Goal: Task Accomplishment & Management: Manage account settings

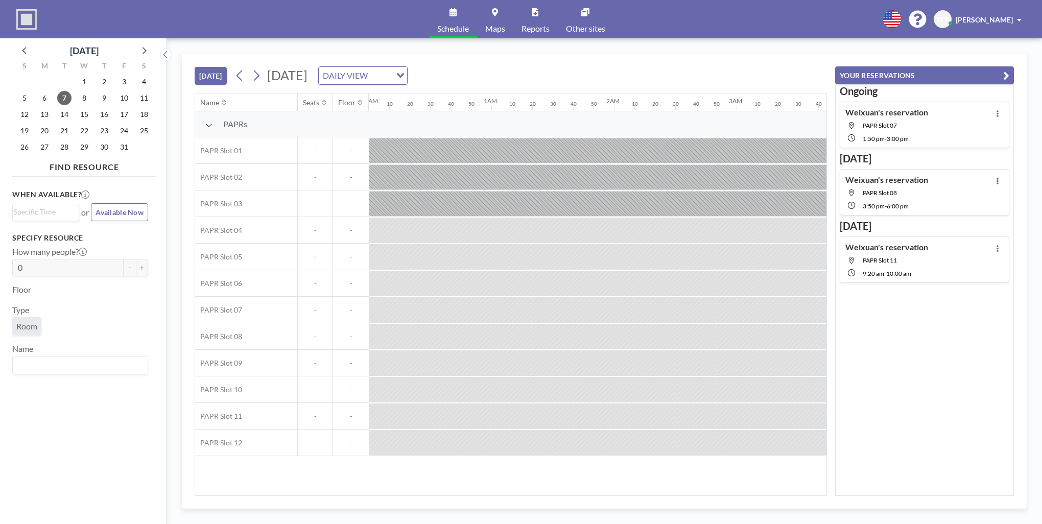
scroll to position [0, 1634]
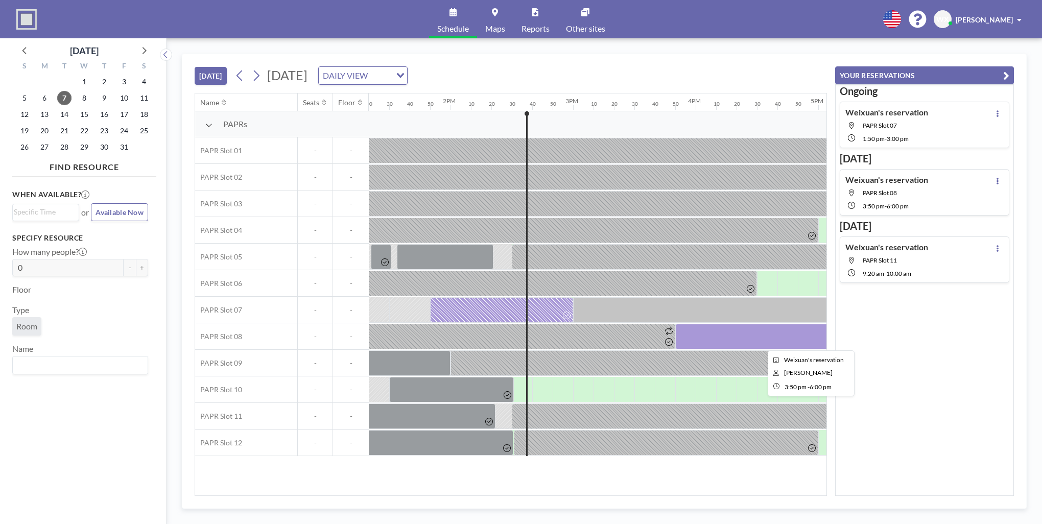
drag, startPoint x: 785, startPoint y: 332, endPoint x: 696, endPoint y: 329, distance: 89.9
click at [696, 329] on div at bounding box center [808, 337] width 266 height 26
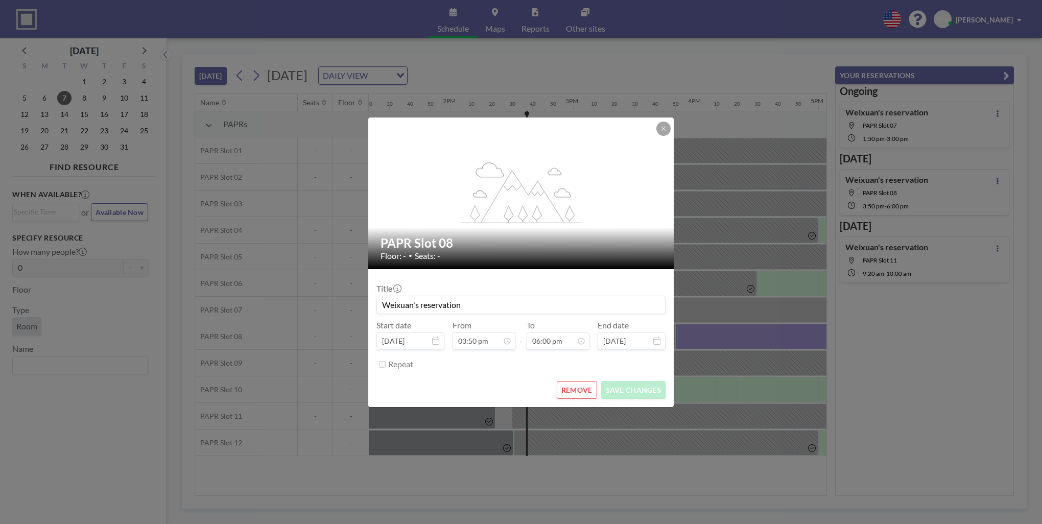
click at [582, 390] on button "REMOVE" at bounding box center [577, 390] width 40 height 18
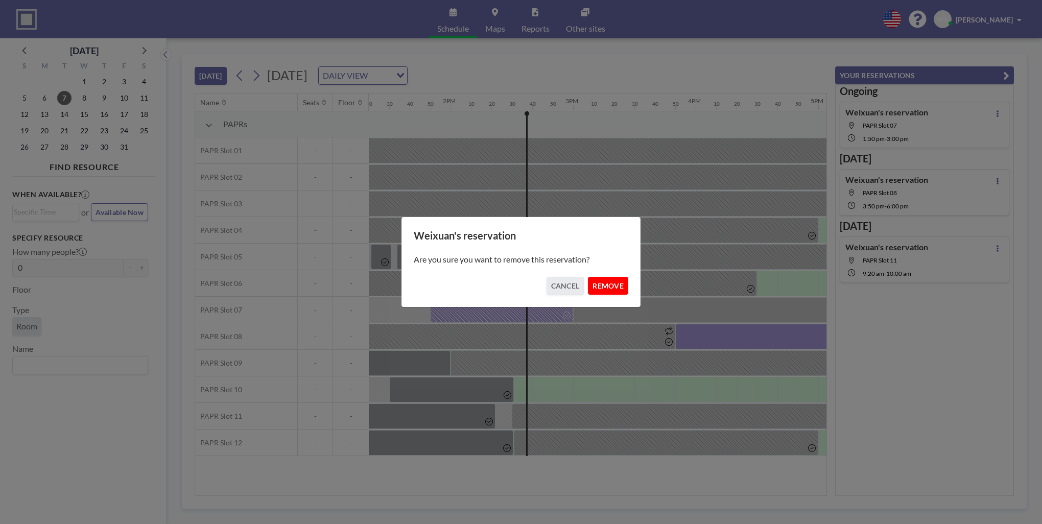
click at [605, 284] on button "REMOVE" at bounding box center [608, 286] width 40 height 18
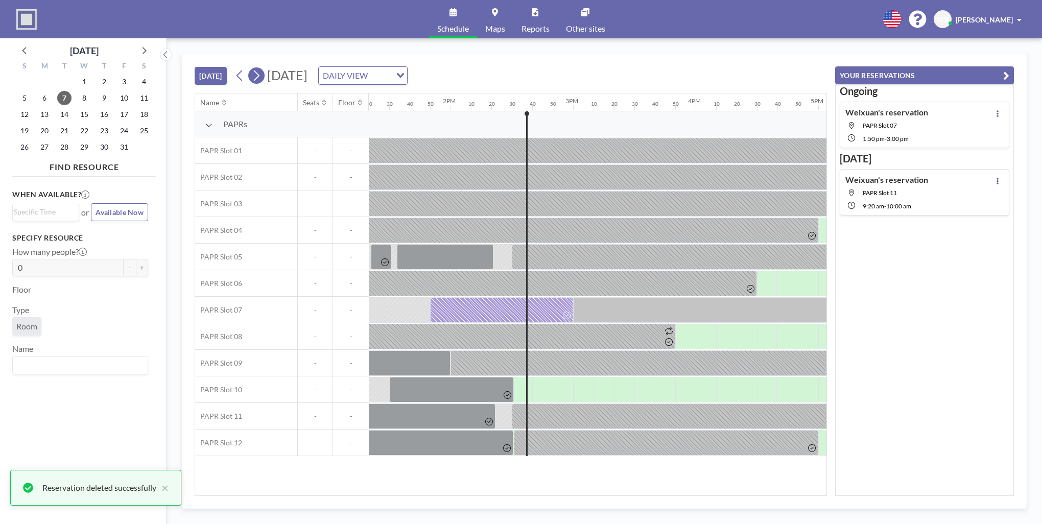
click at [257, 80] on icon at bounding box center [257, 75] width 6 height 11
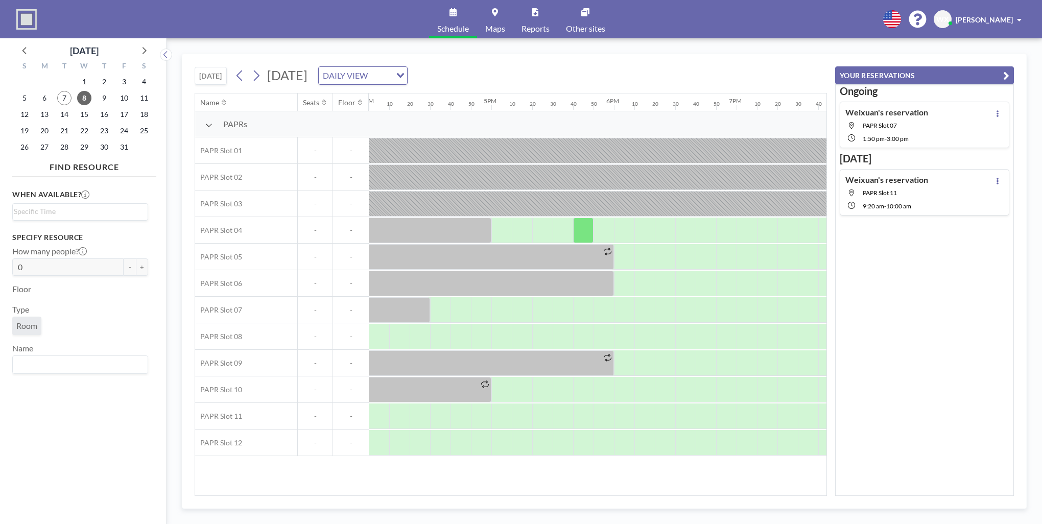
scroll to position [0, 1961]
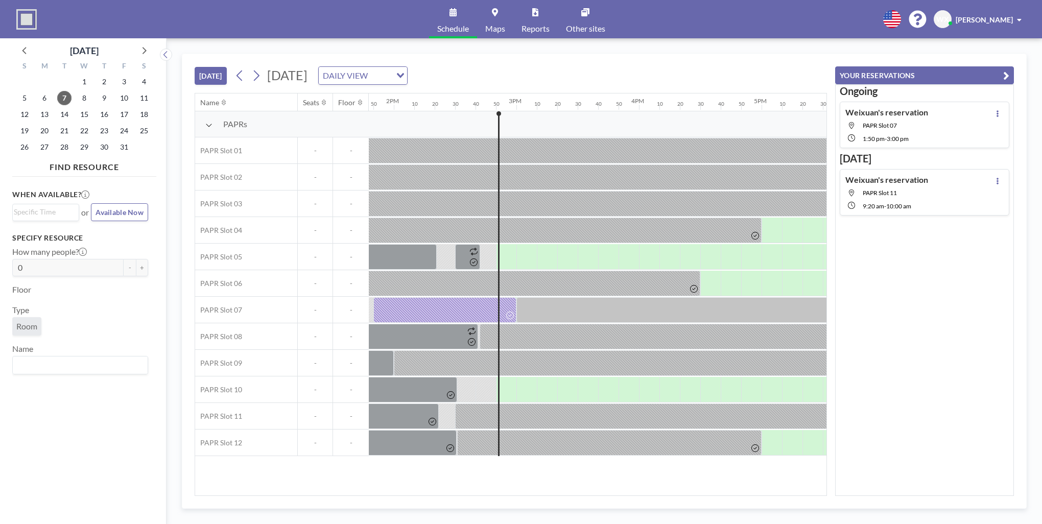
scroll to position [0, 1665]
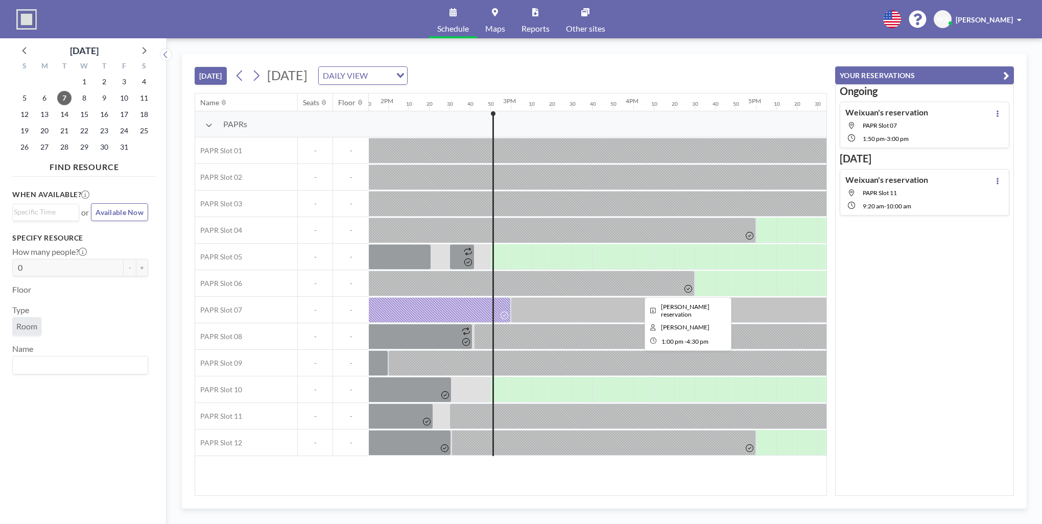
scroll to position [0, 1798]
